Goal: Complete application form

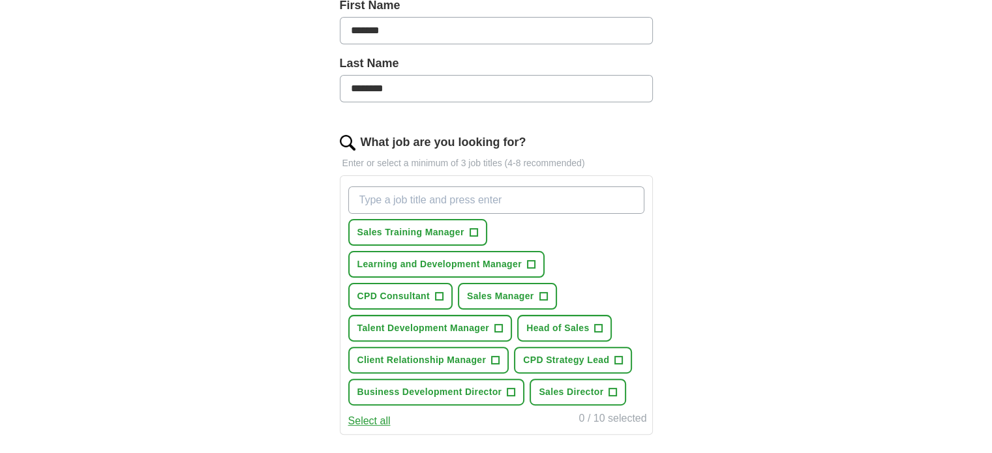
scroll to position [313, 0]
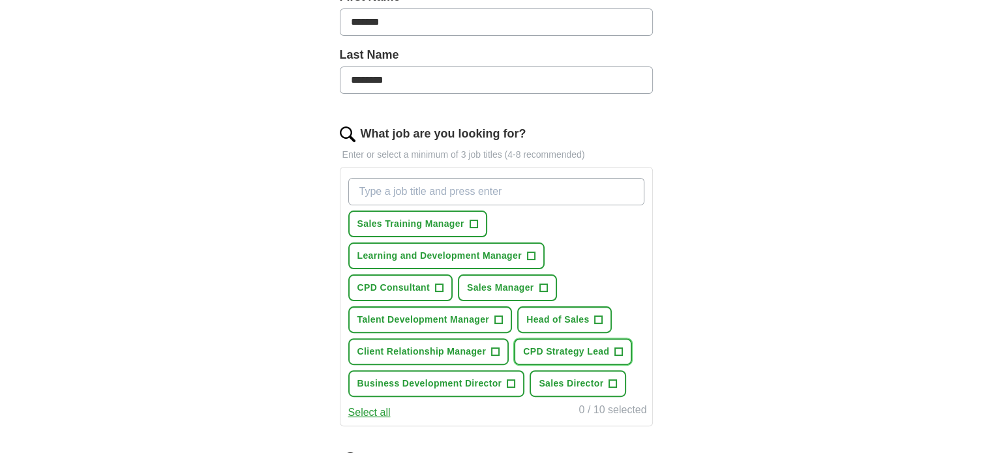
click at [619, 347] on span "+" at bounding box center [619, 352] width 8 height 10
click at [596, 315] on span "+" at bounding box center [599, 320] width 8 height 10
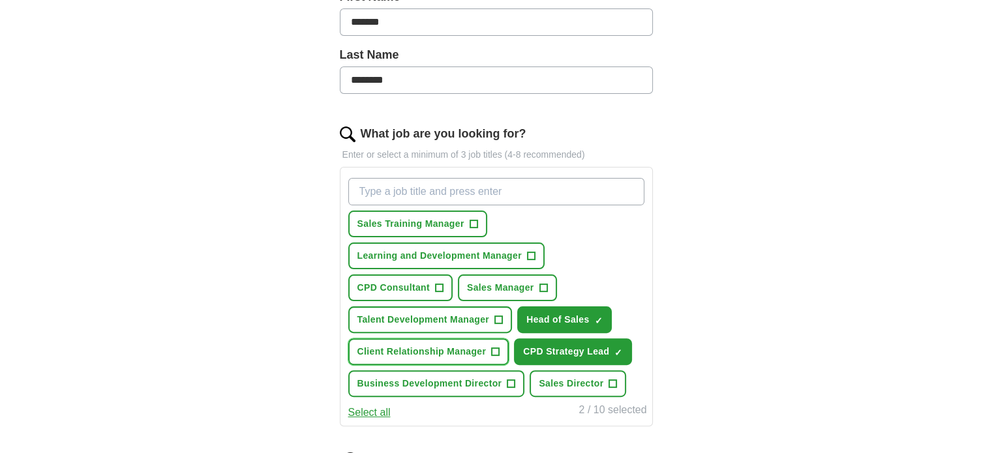
click at [493, 347] on span "+" at bounding box center [496, 352] width 8 height 10
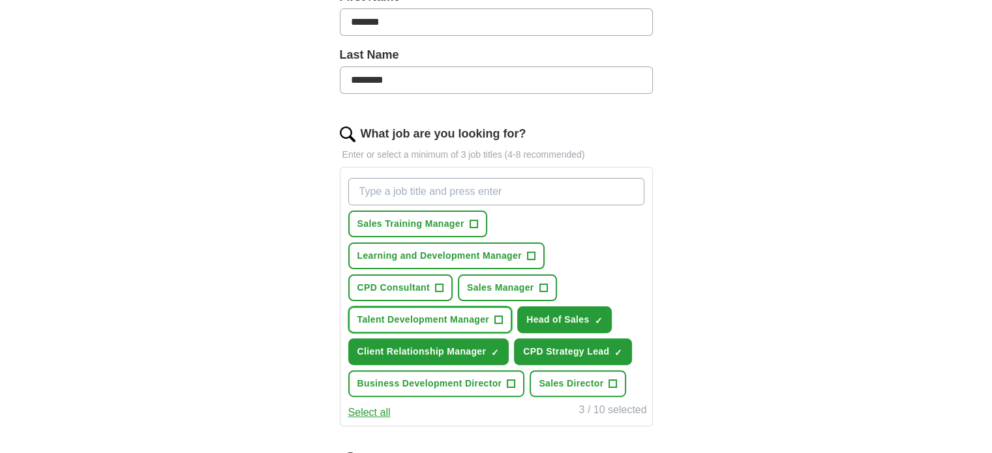
click at [499, 315] on span "+" at bounding box center [499, 320] width 8 height 10
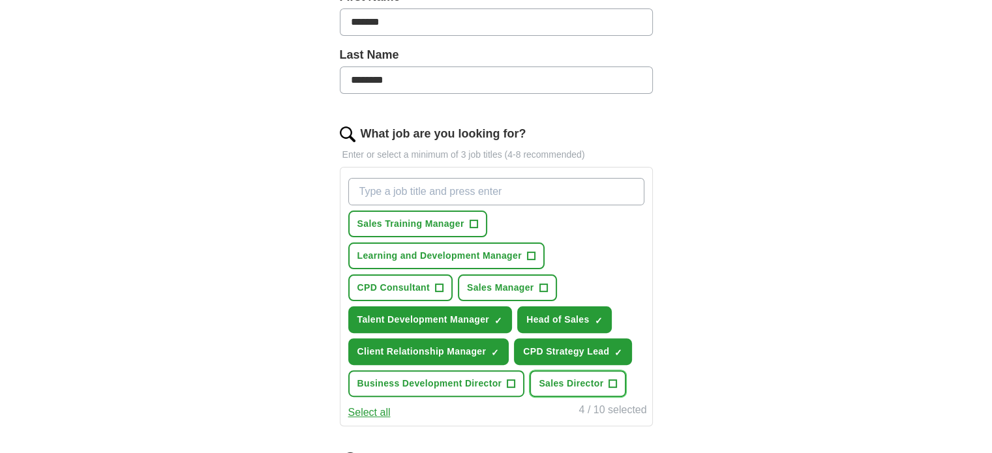
click at [612, 379] on span "+" at bounding box center [613, 384] width 8 height 10
click at [472, 221] on span "+" at bounding box center [474, 224] width 8 height 10
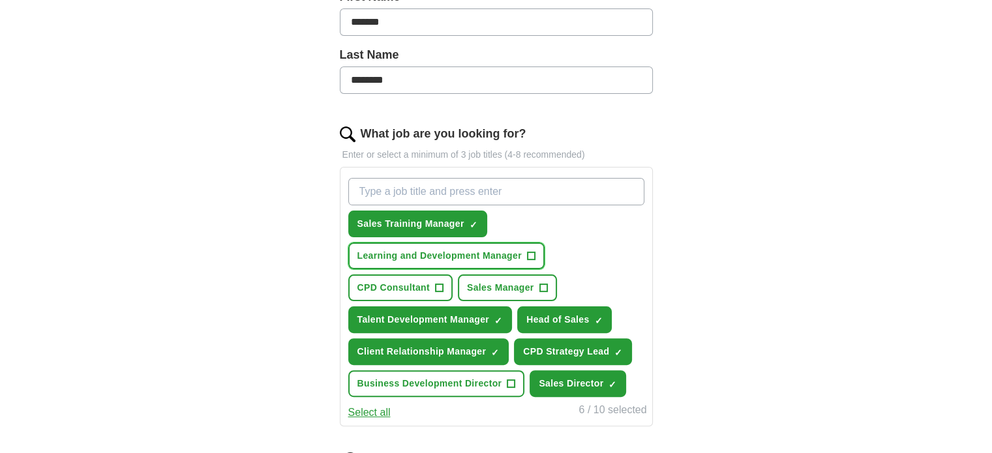
click at [527, 251] on span "+" at bounding box center [531, 256] width 8 height 10
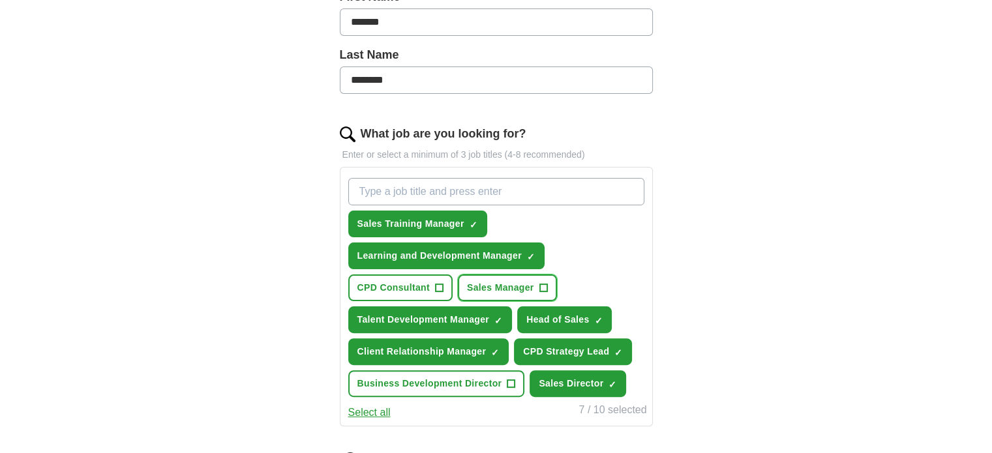
click at [542, 284] on span "+" at bounding box center [544, 288] width 8 height 10
click at [438, 284] on span "+" at bounding box center [439, 288] width 8 height 10
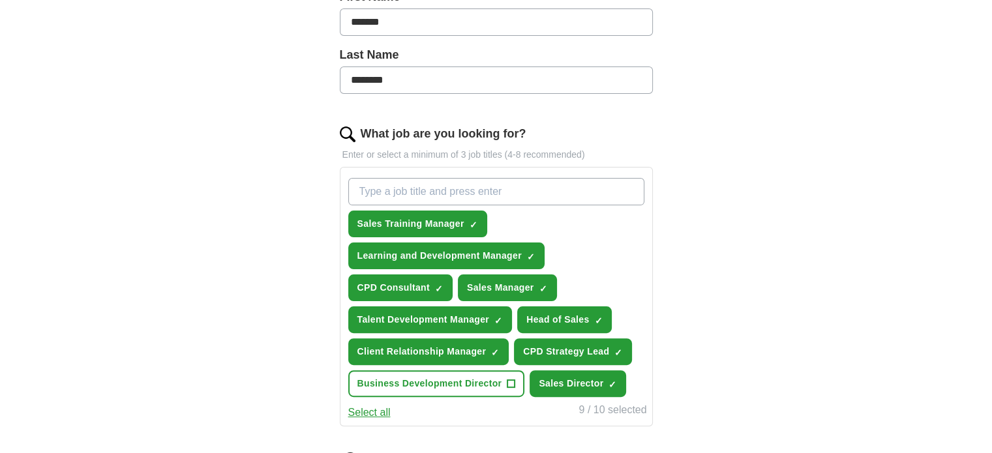
click at [378, 192] on input "What job are you looking for?" at bounding box center [496, 191] width 296 height 27
type input "Head of Learning"
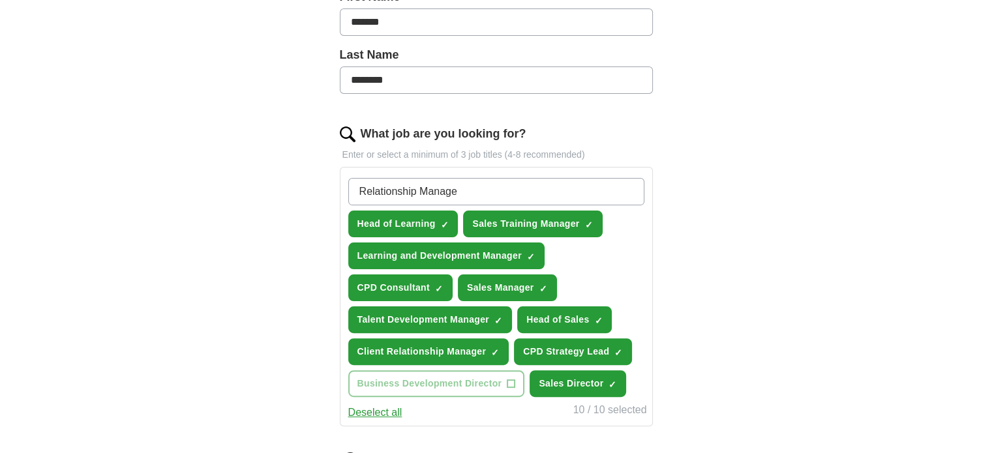
type input "Relationship Manager"
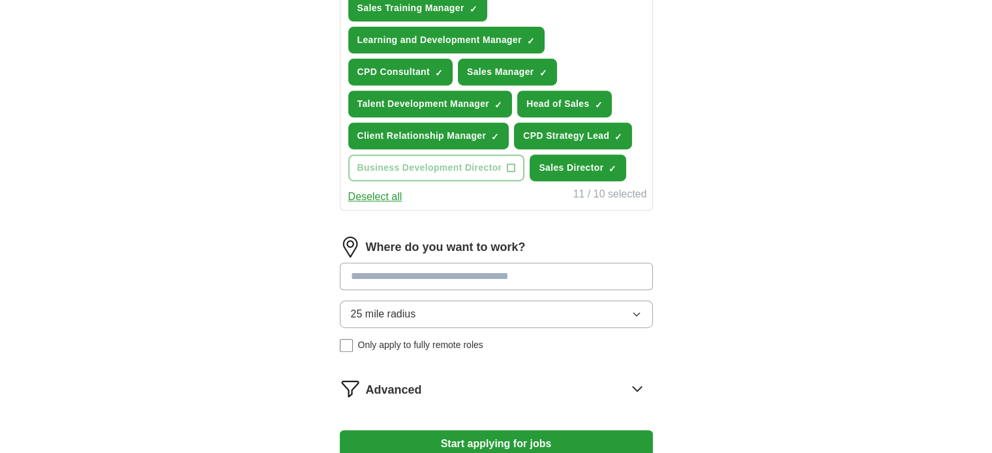
scroll to position [574, 0]
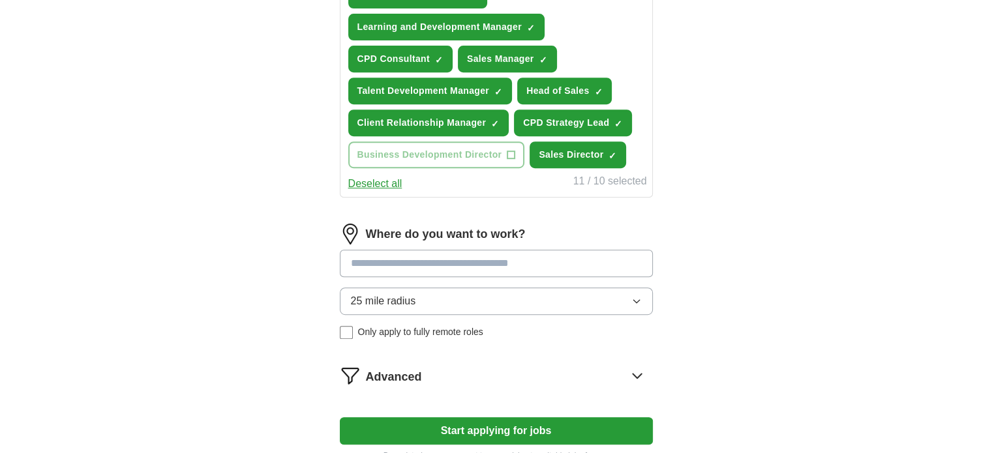
click at [403, 255] on div "Where do you want to work? 25 mile radius Only apply to fully remote roles" at bounding box center [496, 287] width 313 height 126
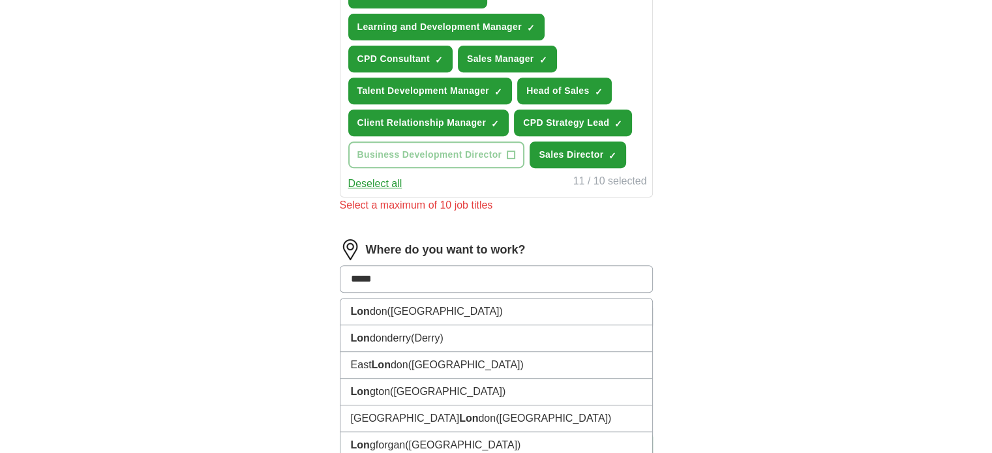
type input "******"
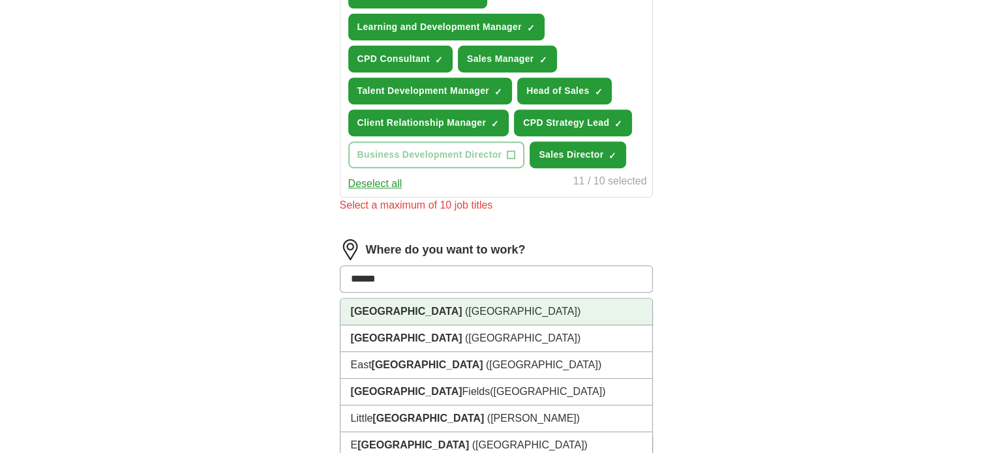
click at [371, 306] on strong "[GEOGRAPHIC_DATA]" at bounding box center [407, 311] width 112 height 11
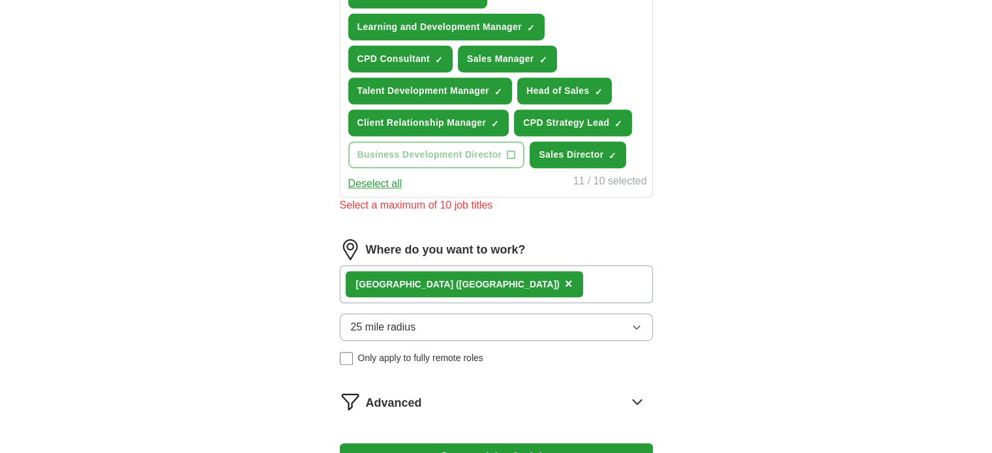
click at [505, 279] on div "[GEOGRAPHIC_DATA] ([GEOGRAPHIC_DATA]) ×" at bounding box center [496, 285] width 313 height 38
click at [639, 326] on icon "button" at bounding box center [637, 327] width 6 height 3
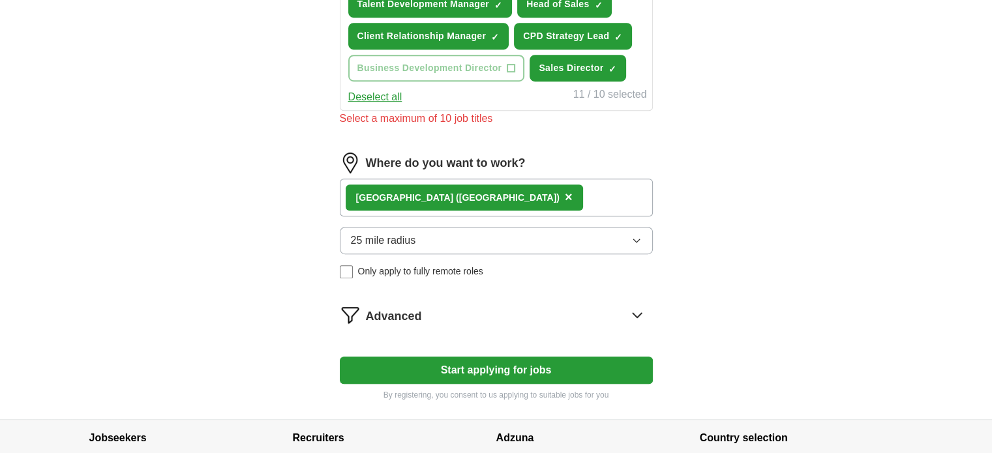
scroll to position [722, 0]
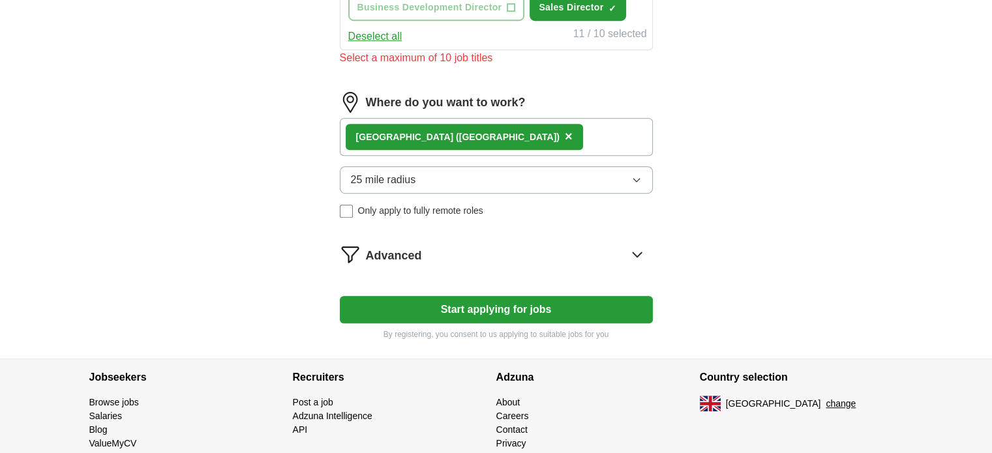
click at [636, 253] on icon at bounding box center [637, 255] width 8 height 5
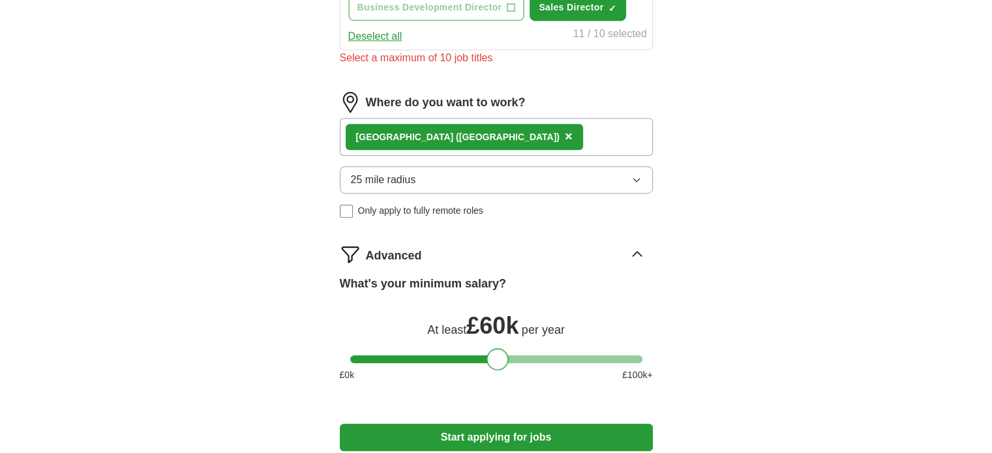
drag, startPoint x: 352, startPoint y: 351, endPoint x: 489, endPoint y: 370, distance: 139.0
click at [489, 370] on div "What's your minimum salary? At least £ 60k per year £ 0 k £ 100 k+" at bounding box center [496, 333] width 313 height 117
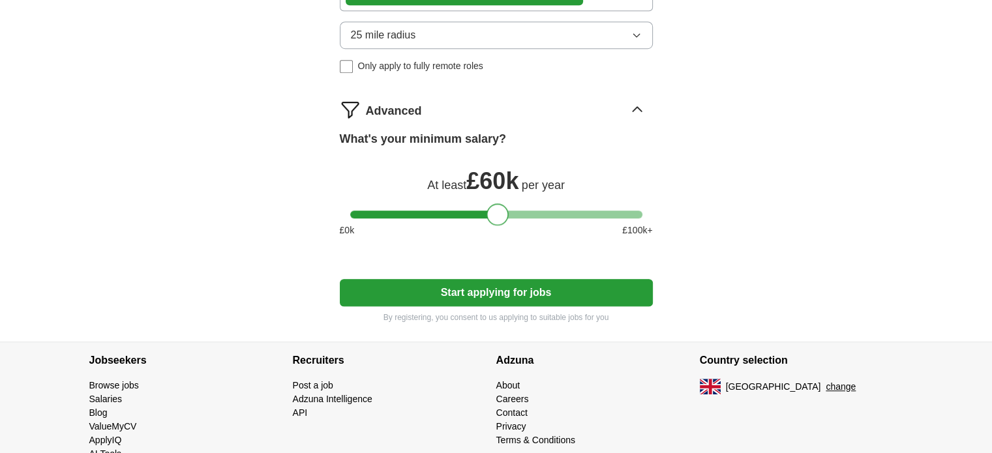
scroll to position [878, 0]
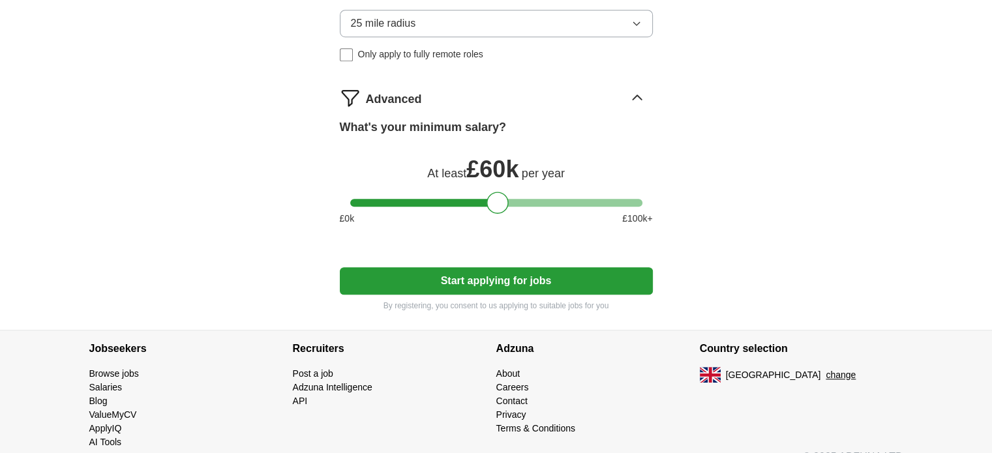
click at [496, 278] on button "Start applying for jobs" at bounding box center [496, 281] width 313 height 27
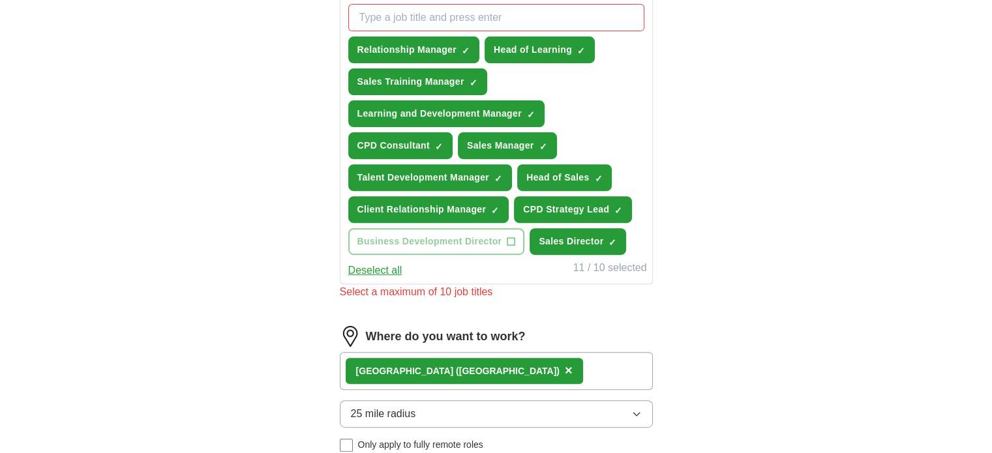
scroll to position [444, 0]
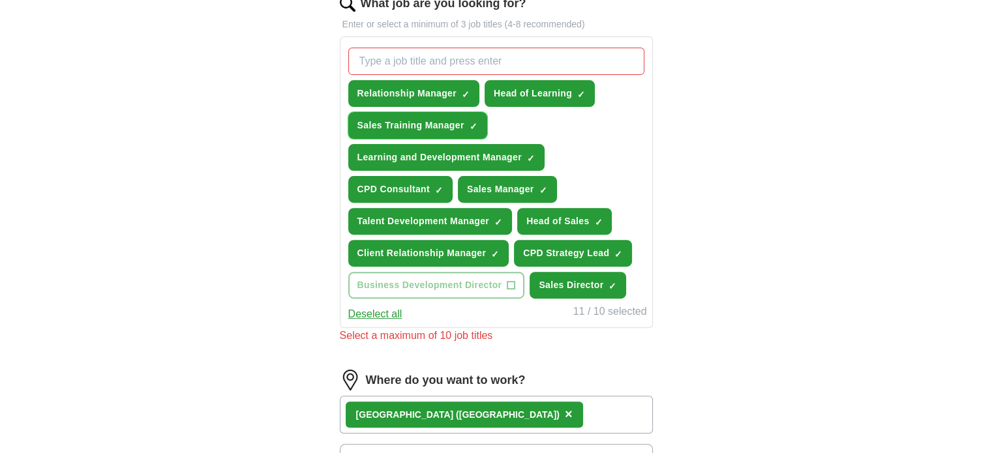
click at [0, 0] on span "×" at bounding box center [0, 0] width 0 height 0
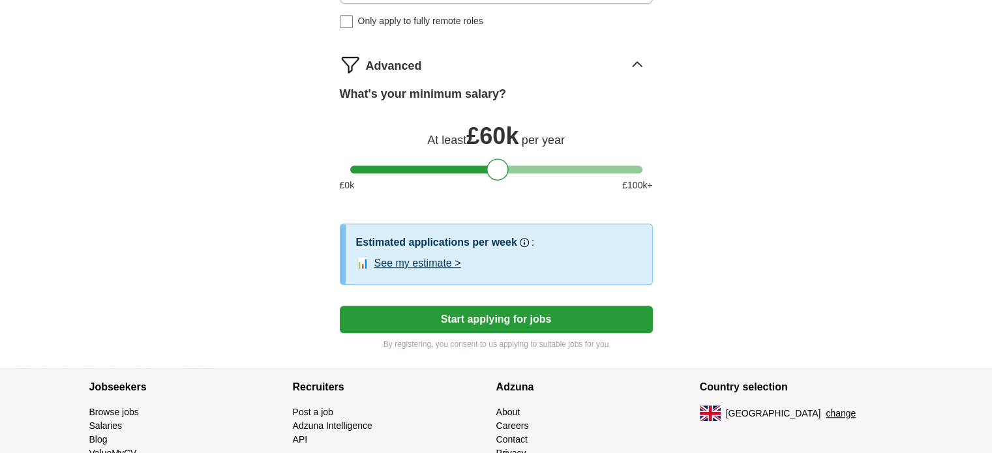
scroll to position [948, 0]
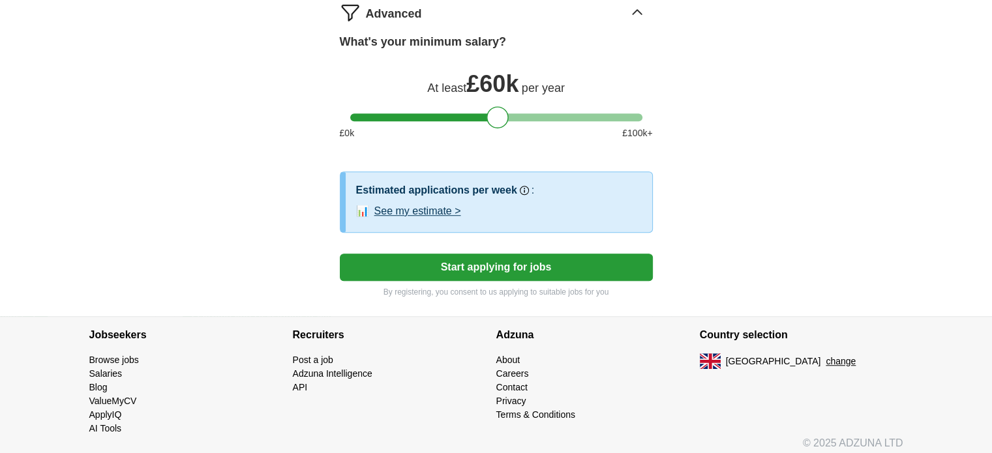
click at [436, 206] on button "See my estimate >" at bounding box center [418, 212] width 87 height 16
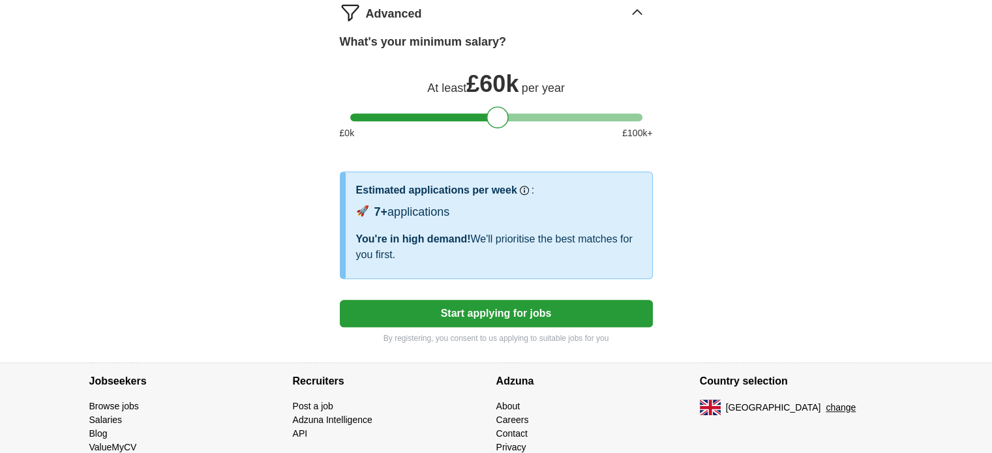
click at [498, 304] on button "Start applying for jobs" at bounding box center [496, 313] width 313 height 27
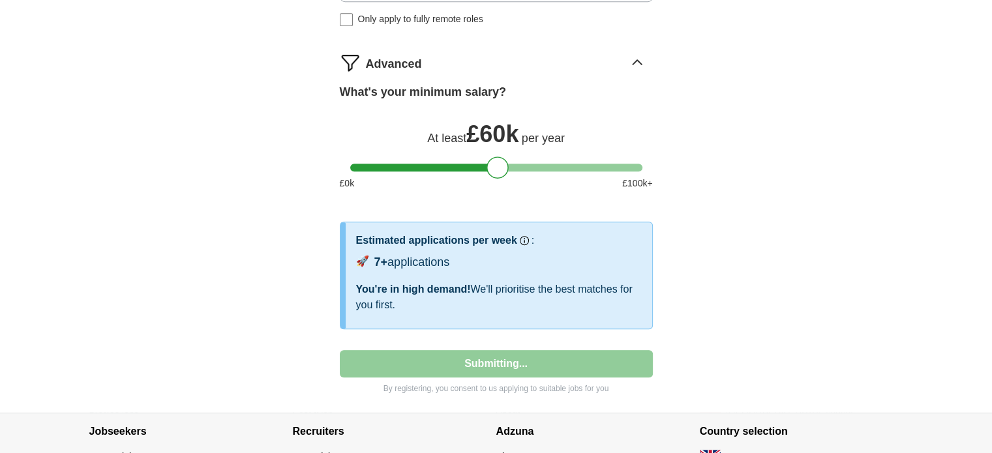
select select "**"
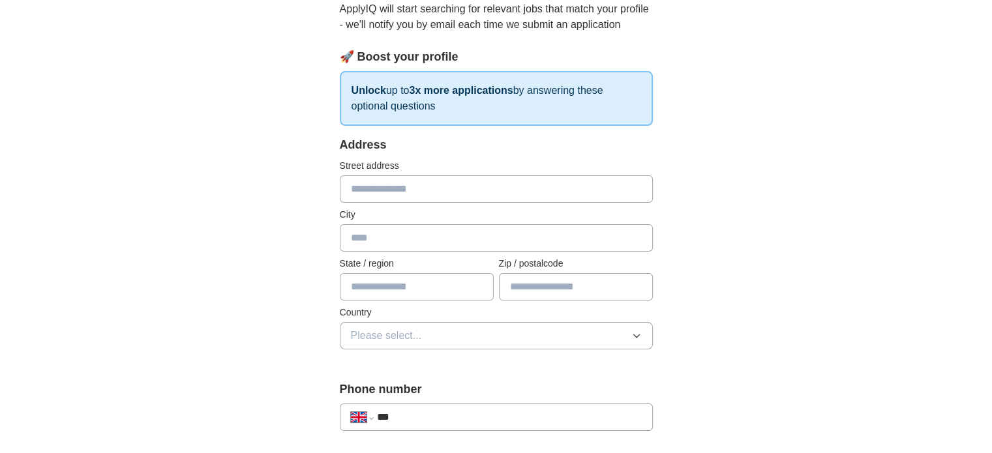
scroll to position [174, 0]
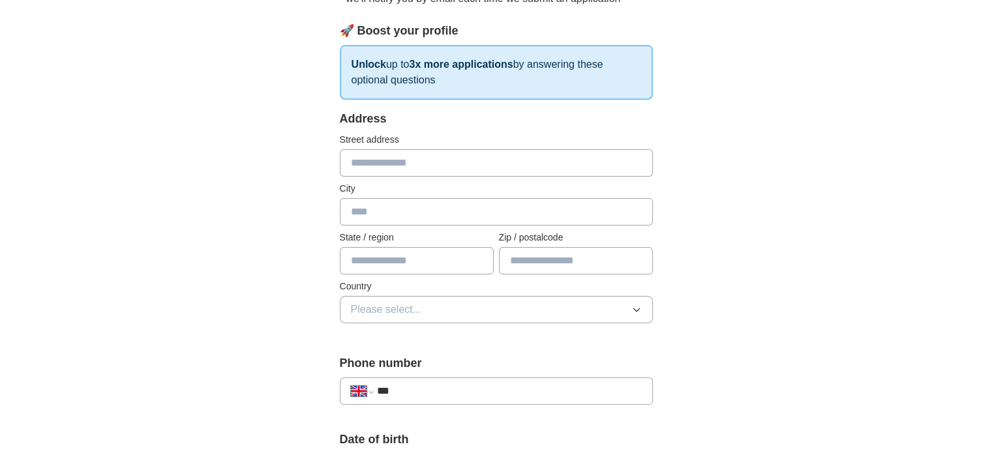
click at [386, 164] on input "text" at bounding box center [496, 162] width 313 height 27
type input "**********"
type input "********"
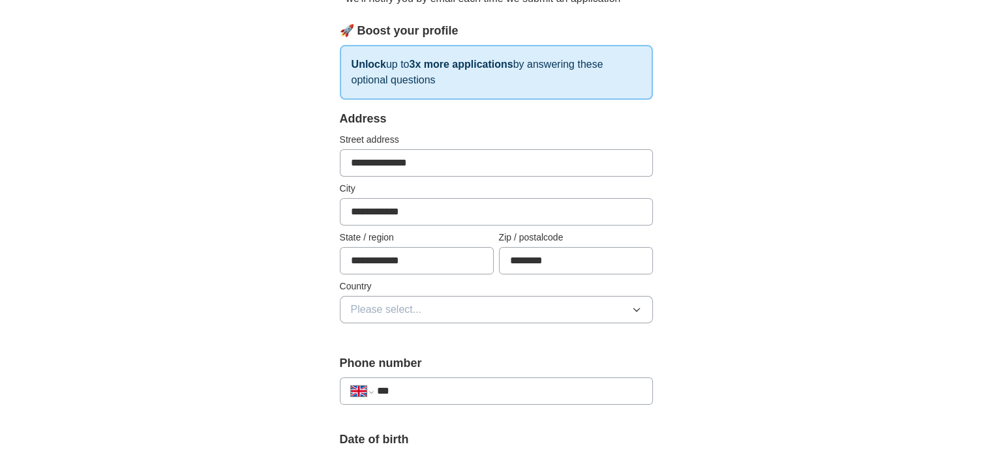
click at [419, 259] on input "**********" at bounding box center [417, 260] width 154 height 27
type input "*"
type input "******"
click at [638, 309] on icon "button" at bounding box center [637, 310] width 6 height 3
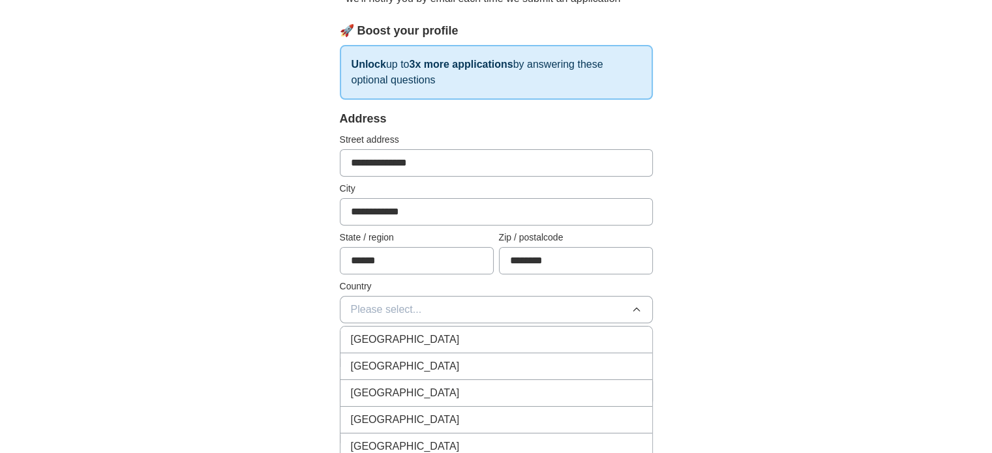
click at [563, 334] on div "[GEOGRAPHIC_DATA]" at bounding box center [496, 340] width 291 height 16
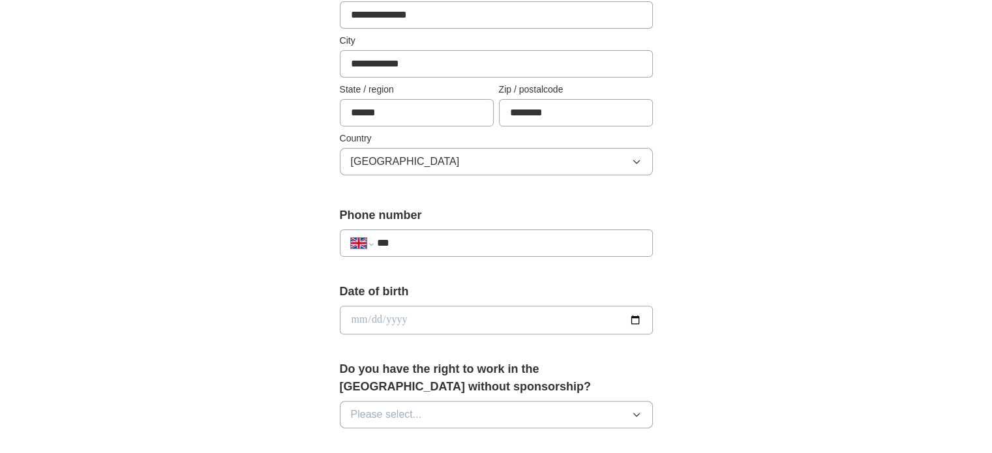
scroll to position [356, 0]
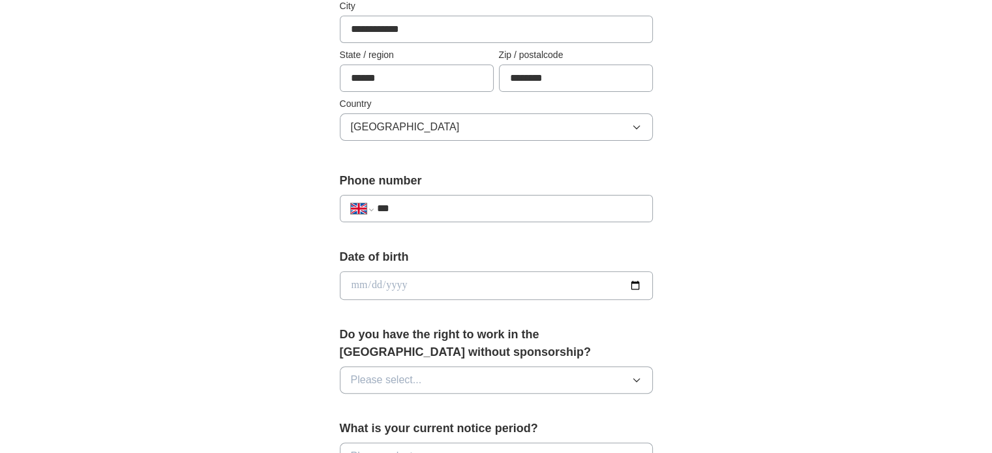
click at [434, 206] on input "***" at bounding box center [508, 209] width 265 height 16
type input "**********"
click at [546, 286] on input "date" at bounding box center [496, 285] width 313 height 29
type input "**********"
click at [693, 339] on div "**********" at bounding box center [497, 306] width 418 height 1098
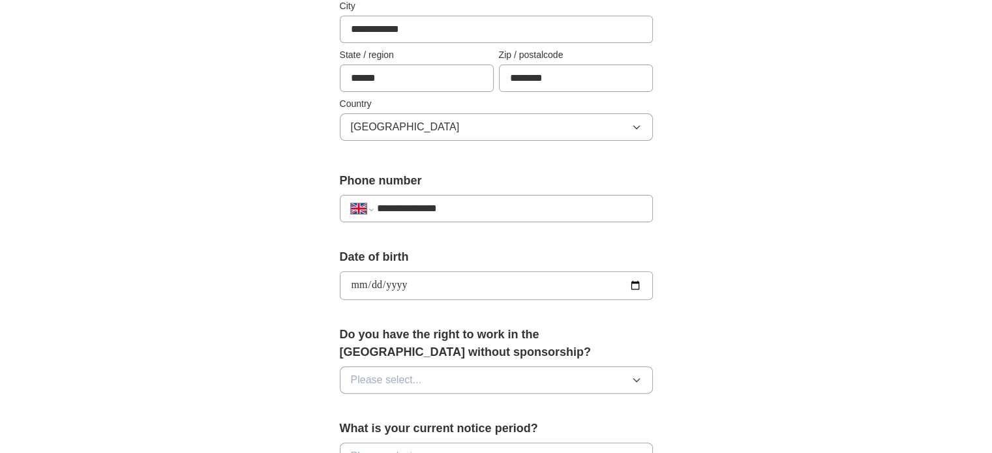
click at [634, 379] on icon "button" at bounding box center [637, 380] width 6 height 3
click at [553, 413] on div "Yes" at bounding box center [496, 411] width 291 height 16
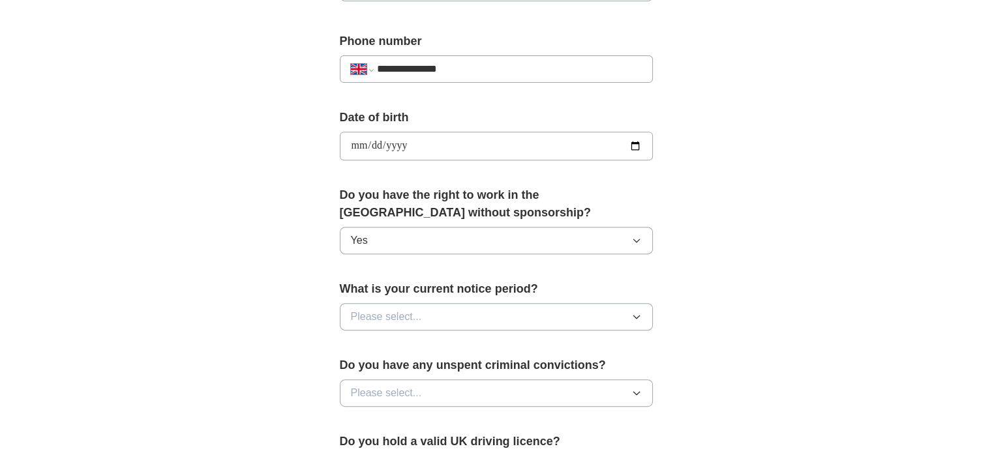
scroll to position [539, 0]
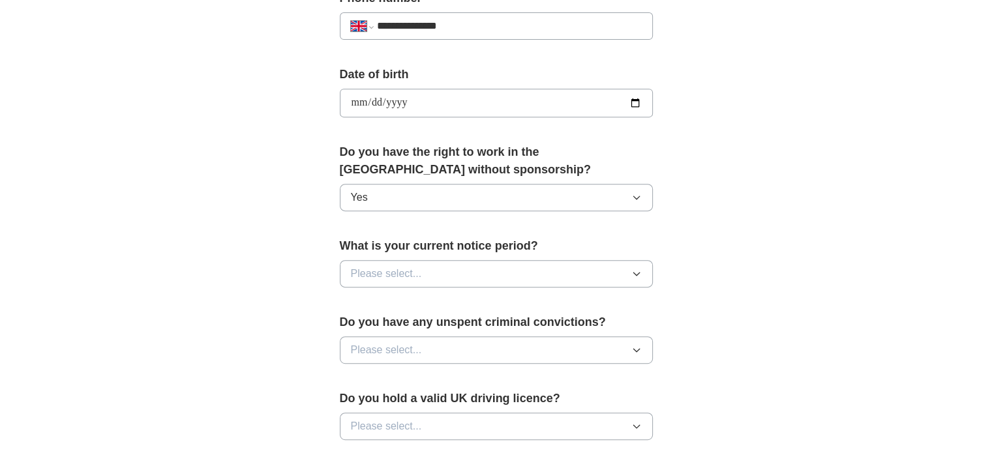
click at [637, 271] on icon "button" at bounding box center [637, 274] width 10 height 10
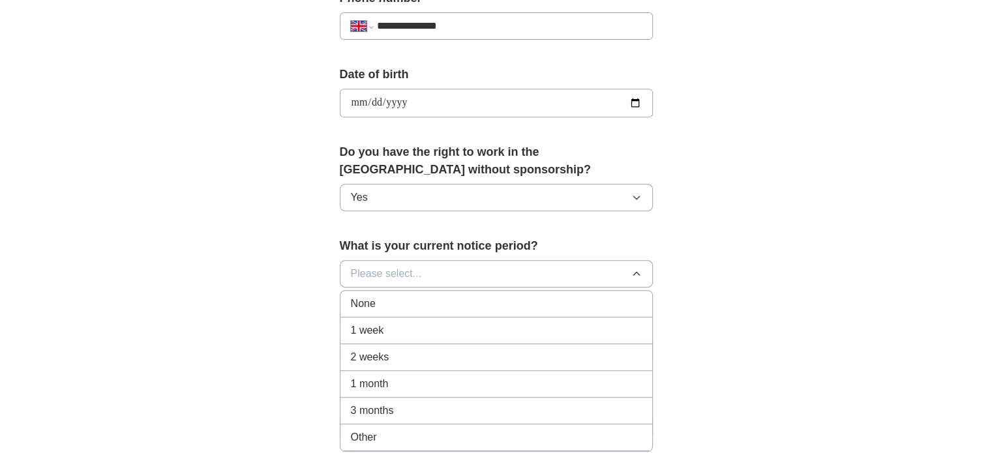
click at [579, 296] on div "None" at bounding box center [496, 304] width 291 height 16
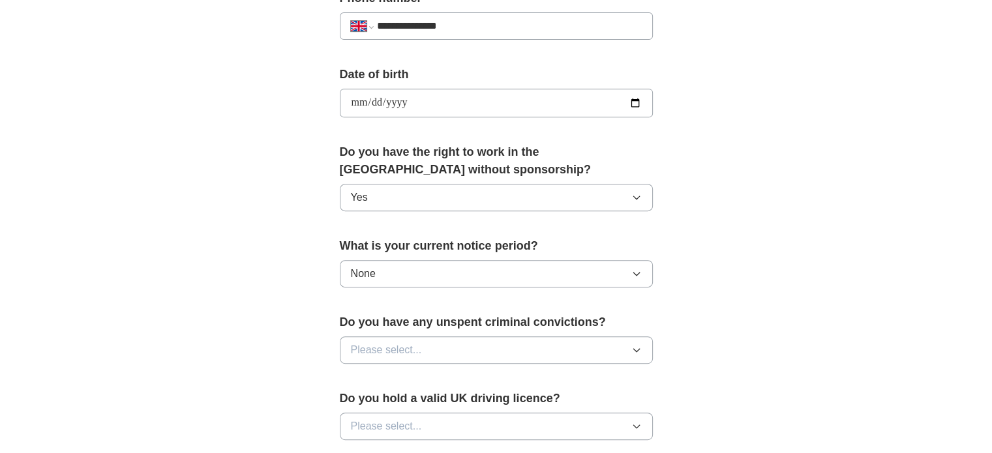
click at [634, 346] on icon "button" at bounding box center [637, 350] width 10 height 10
click at [569, 402] on div "No" at bounding box center [496, 407] width 291 height 16
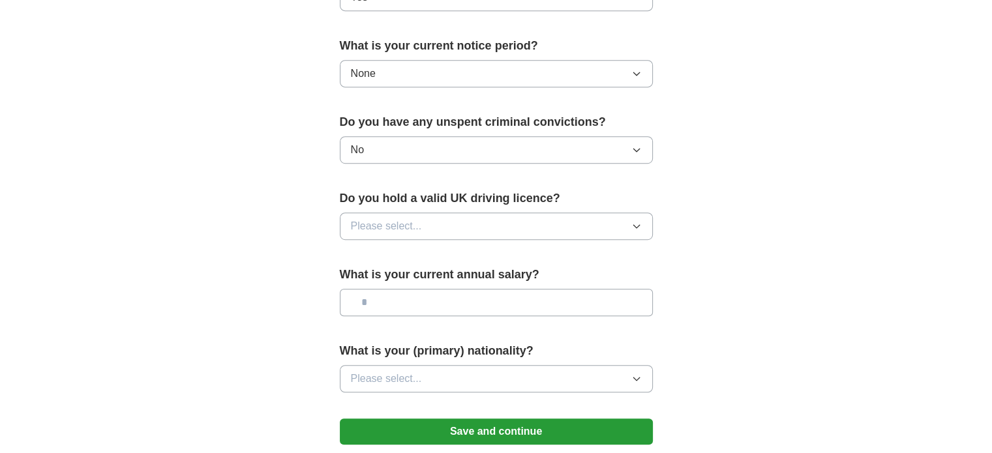
scroll to position [783, 0]
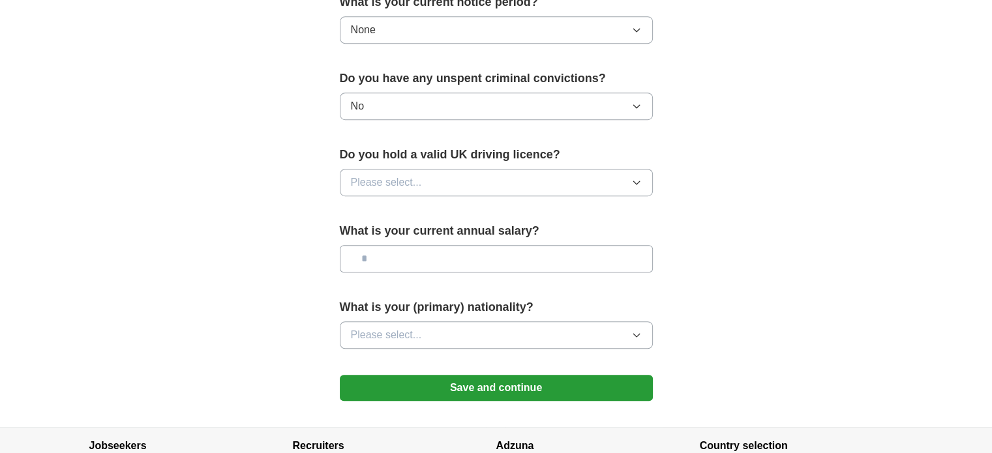
click at [637, 178] on icon "button" at bounding box center [637, 182] width 10 height 10
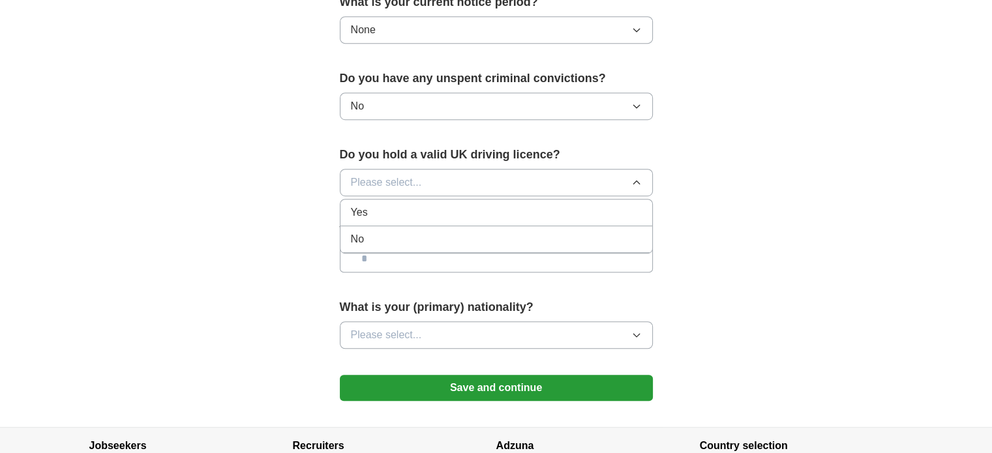
click at [583, 233] on div "No" at bounding box center [496, 240] width 291 height 16
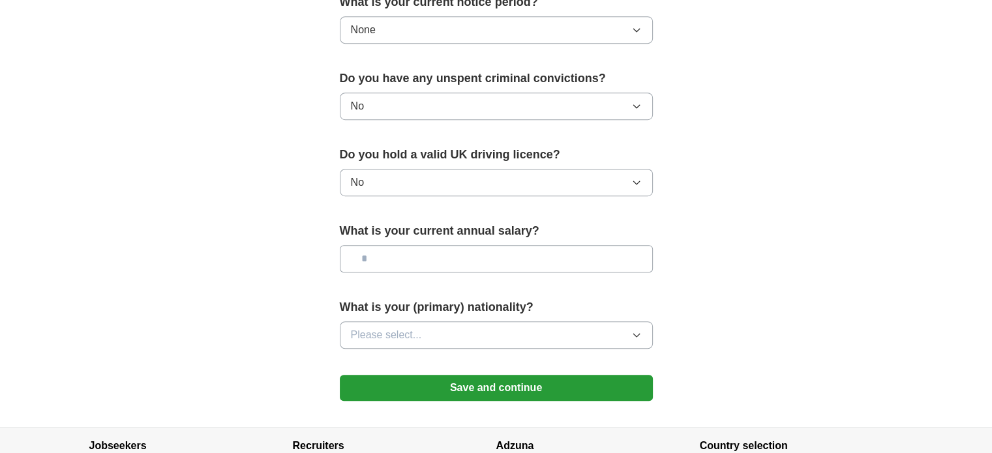
click at [636, 177] on icon "button" at bounding box center [637, 182] width 10 height 10
click at [613, 205] on div "Yes" at bounding box center [496, 213] width 291 height 16
click at [634, 330] on icon "button" at bounding box center [637, 335] width 10 height 10
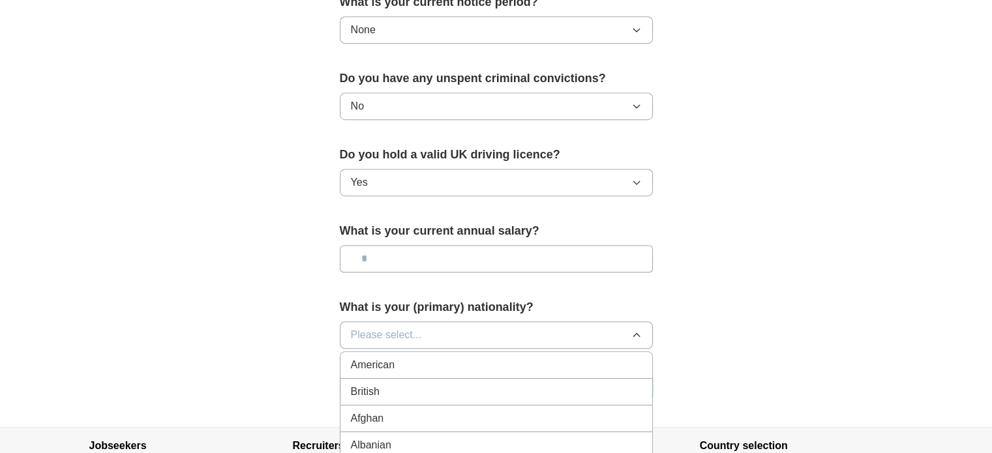
click at [524, 386] on div "British" at bounding box center [496, 392] width 291 height 16
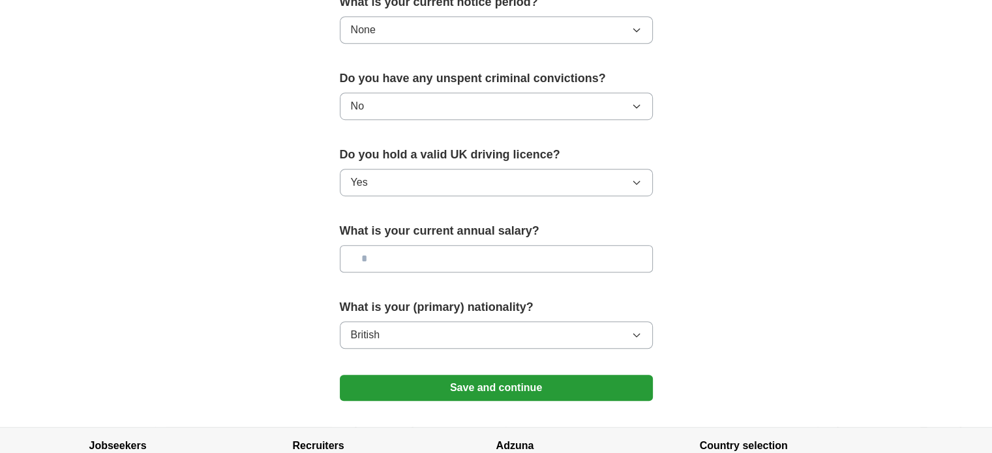
click at [553, 384] on button "Save and continue" at bounding box center [496, 388] width 313 height 26
